Goal: Task Accomplishment & Management: Complete application form

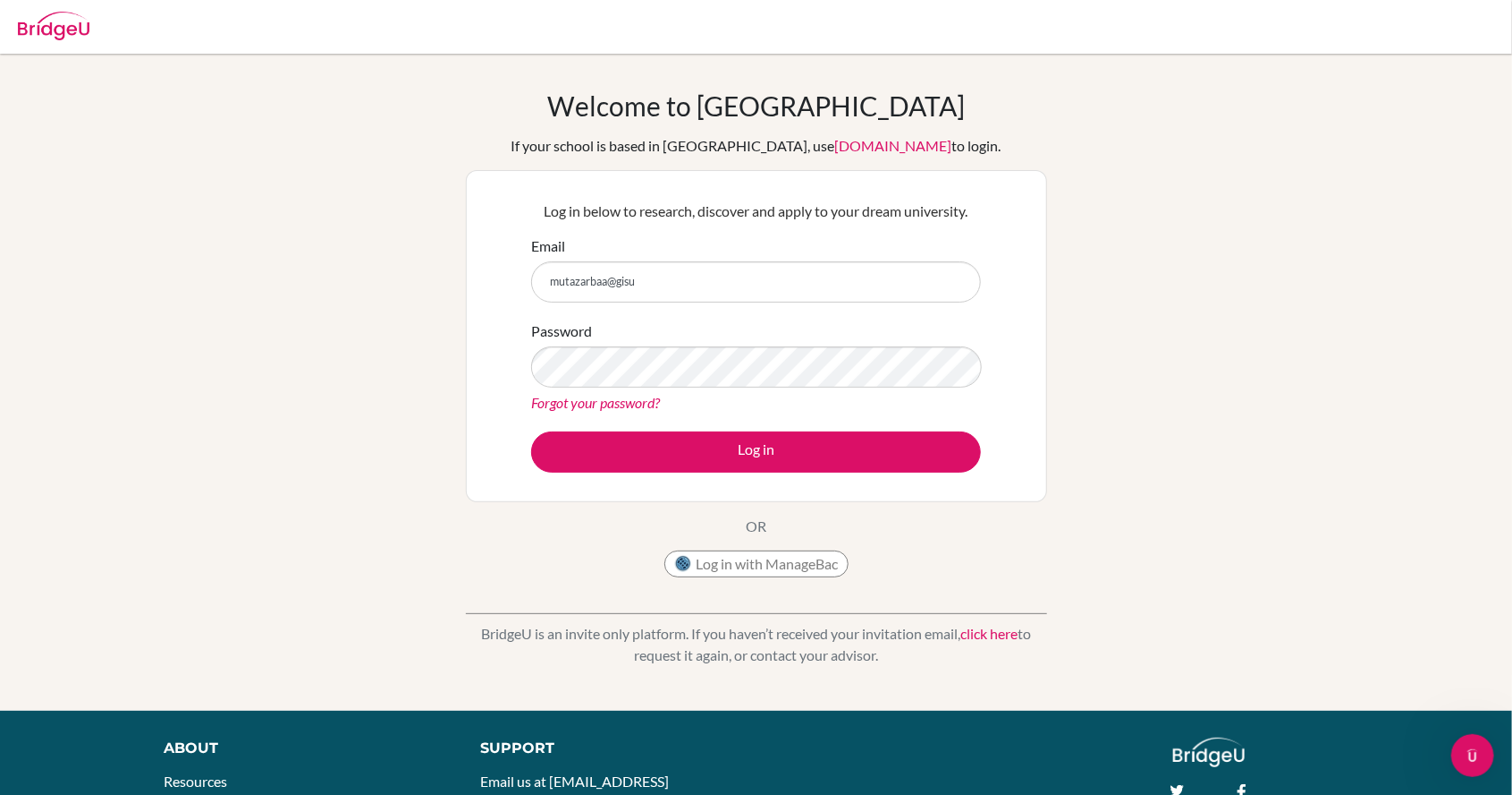
click at [653, 280] on input "mutazarbaa@gisu" at bounding box center [756, 281] width 450 height 41
click at [660, 286] on input "mutazarbaa@gisu" at bounding box center [756, 281] width 450 height 41
click at [662, 284] on input "mutazarbaa@gisu" at bounding box center [756, 281] width 450 height 41
click at [650, 274] on input "mutazarbaa@gisu" at bounding box center [756, 281] width 450 height 41
click at [653, 290] on input "mutazarbaa@gisu" at bounding box center [756, 281] width 450 height 41
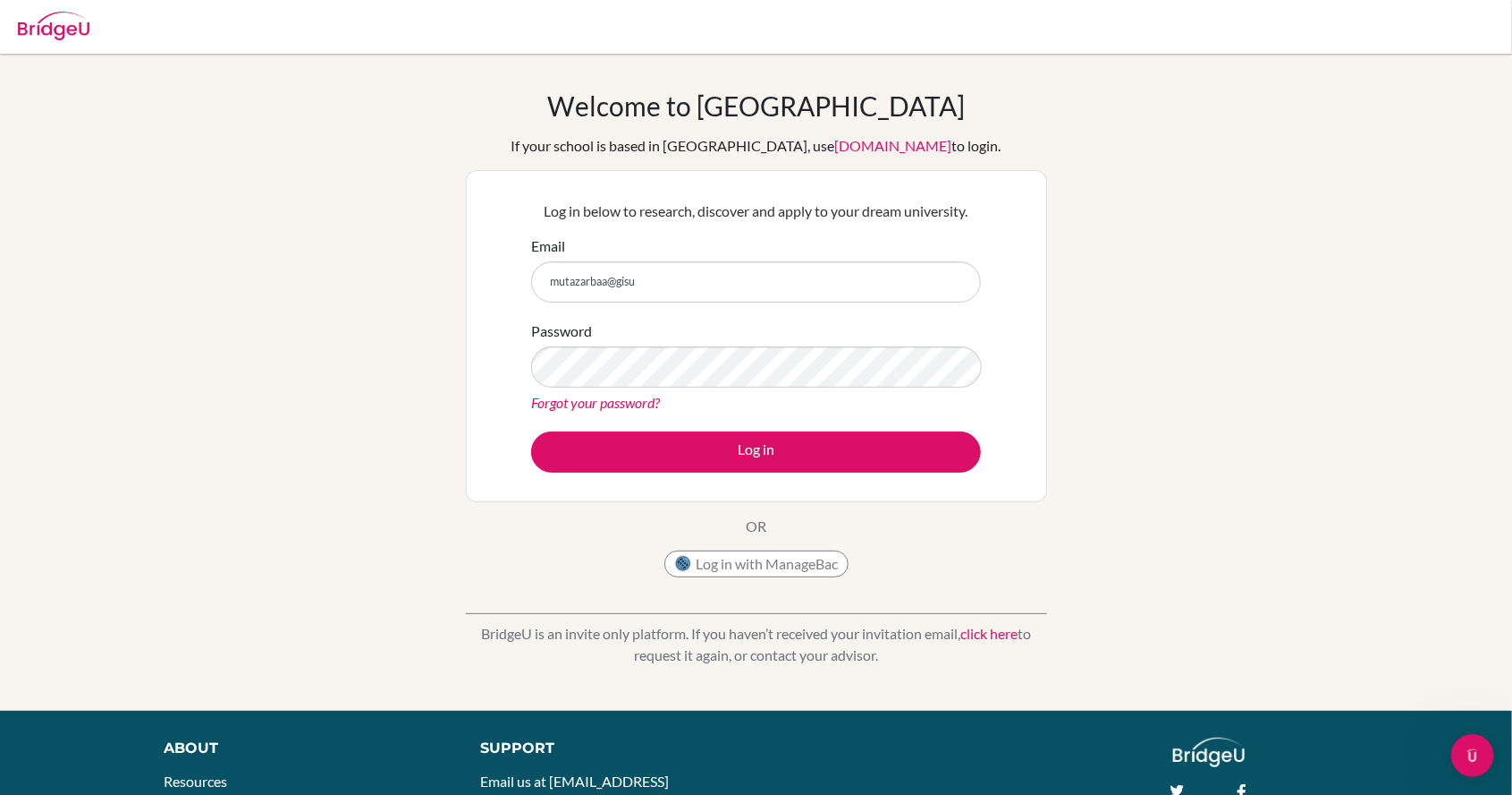
click at [641, 280] on input "mutazarbaa@gisu" at bounding box center [756, 281] width 450 height 41
type input "m"
click at [685, 278] on input "mutazarbaa@gisu.acs" at bounding box center [756, 281] width 450 height 41
click at [654, 283] on input "[EMAIL_ADDRESS][DOMAIN_NAME]" at bounding box center [756, 281] width 450 height 41
click at [654, 286] on input "[EMAIL_ADDRESS][DOMAIN_NAME]" at bounding box center [756, 281] width 450 height 41
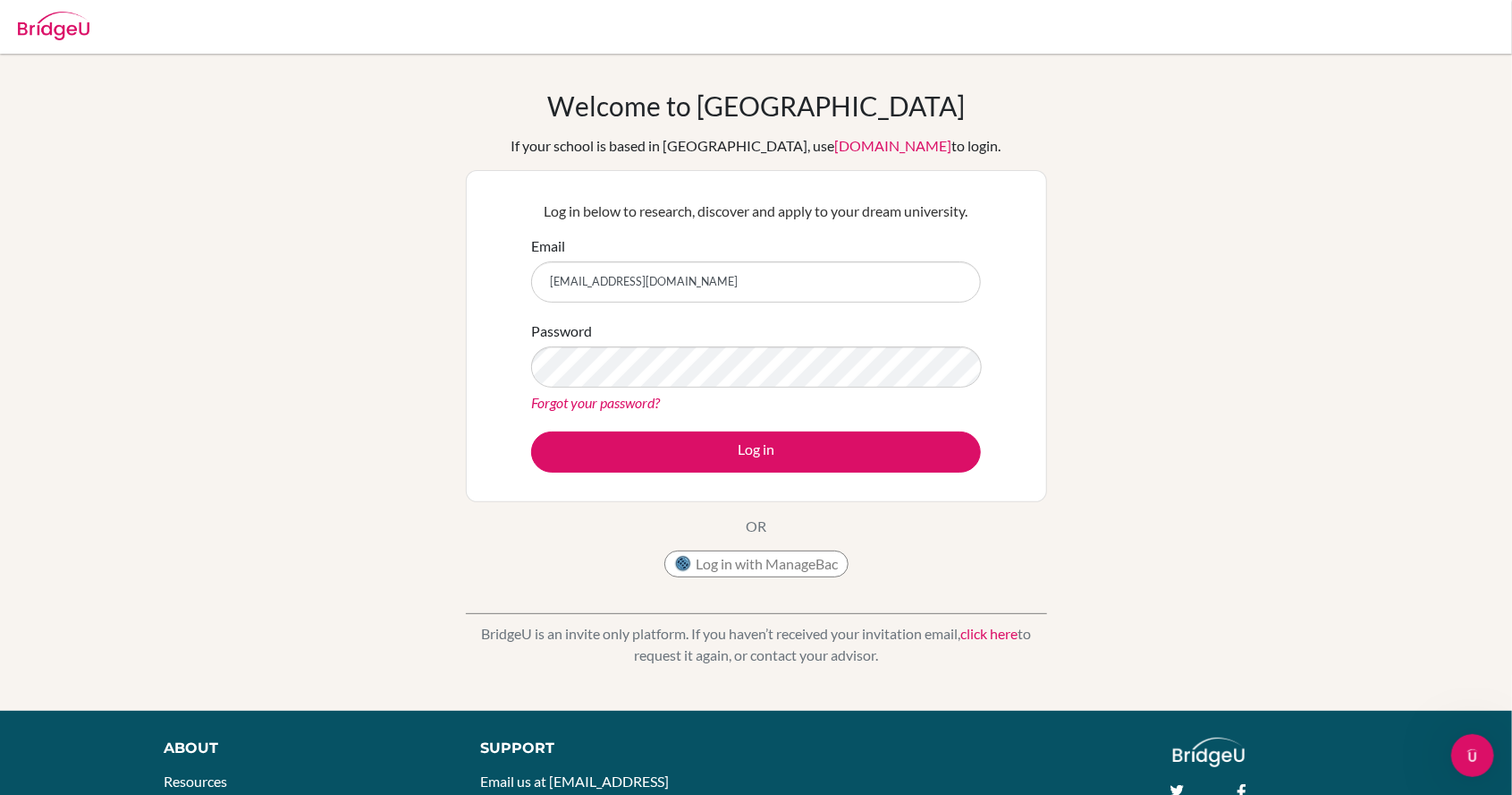
click at [668, 283] on input "[EMAIL_ADDRESS][DOMAIN_NAME]" at bounding box center [756, 281] width 450 height 41
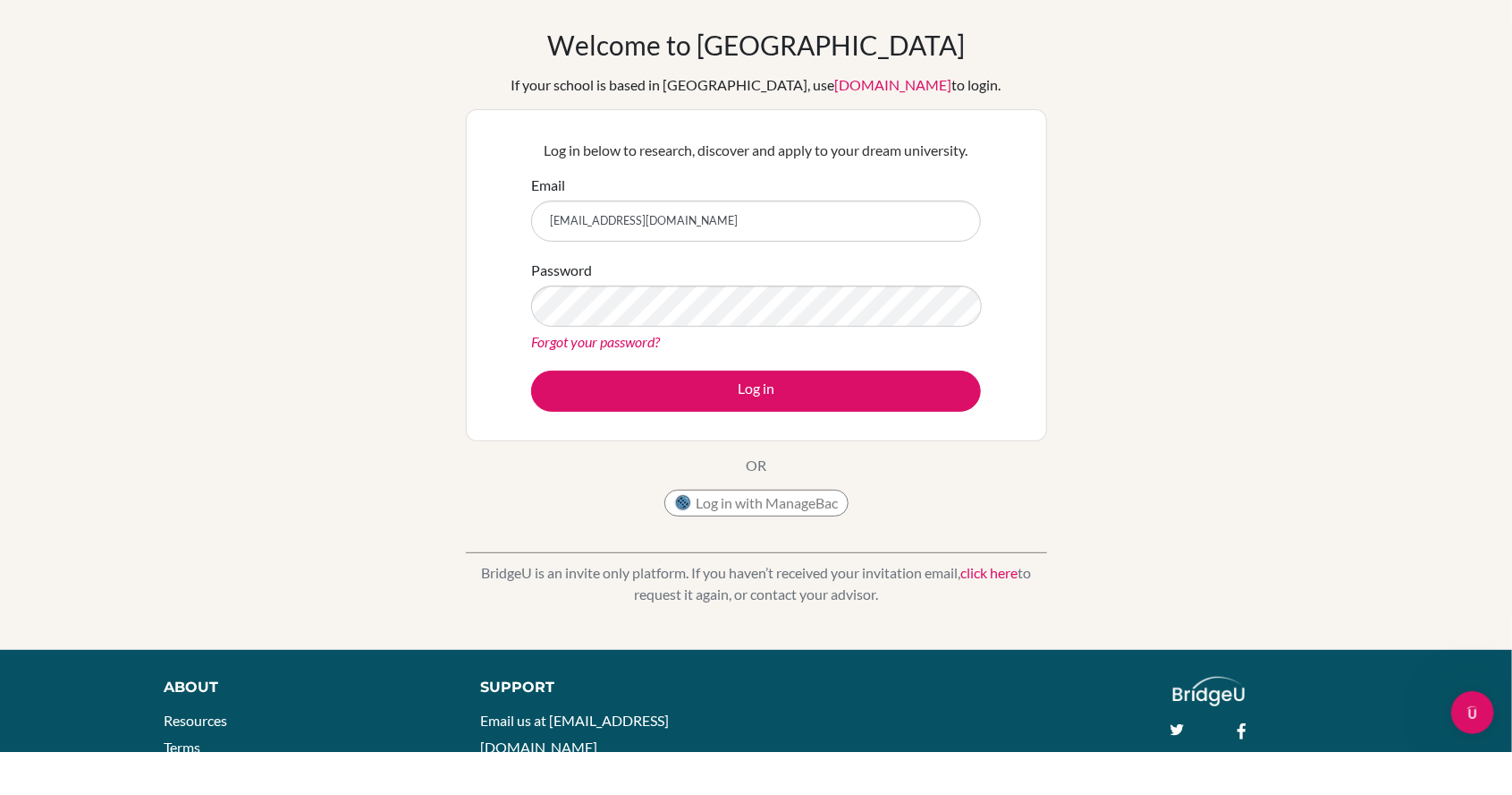
scroll to position [23, 0]
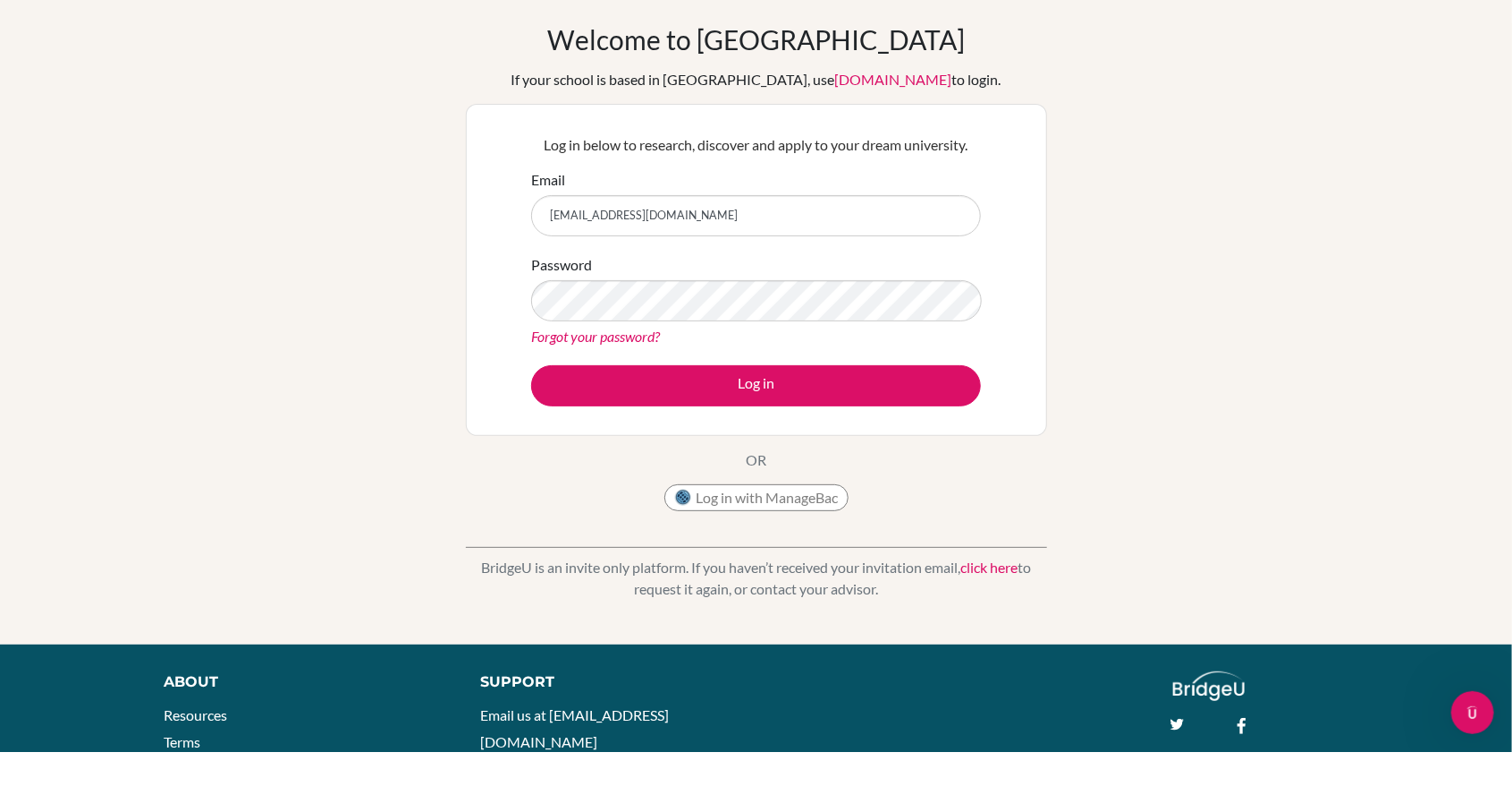
type input "[EMAIL_ADDRESS][DOMAIN_NAME]"
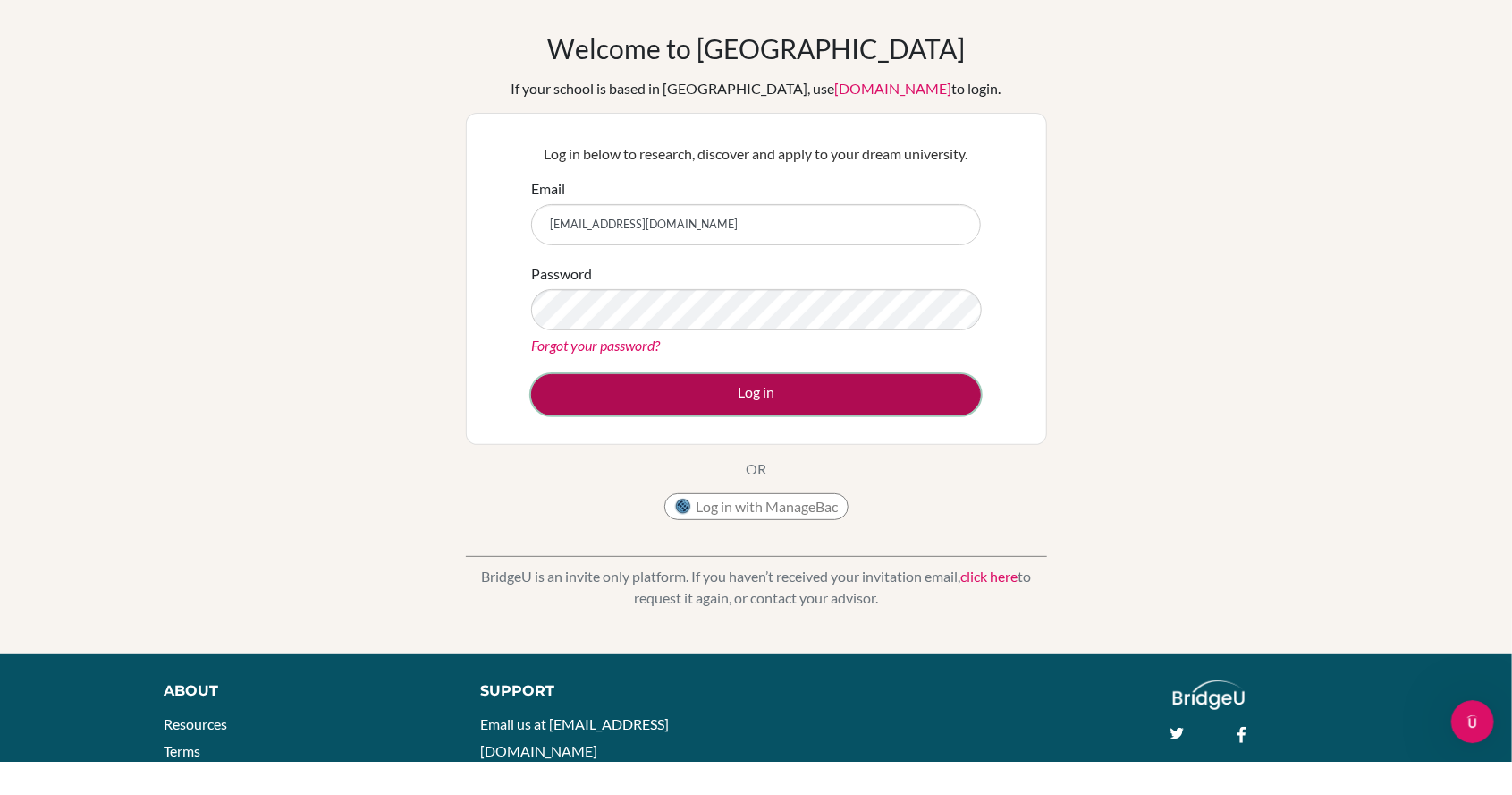
click at [946, 433] on button "Log in" at bounding box center [756, 428] width 450 height 41
